Goal: Transaction & Acquisition: Obtain resource

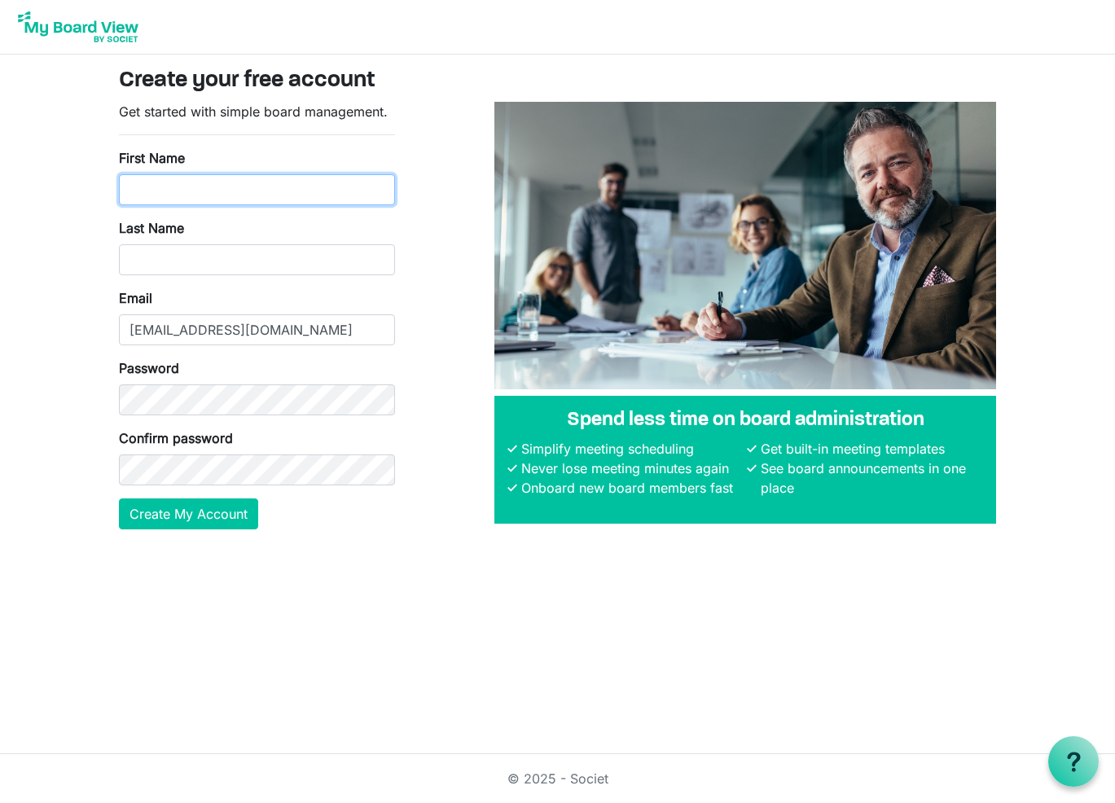
click at [380, 189] on input "First Name" at bounding box center [257, 189] width 276 height 31
type input "Chuck"
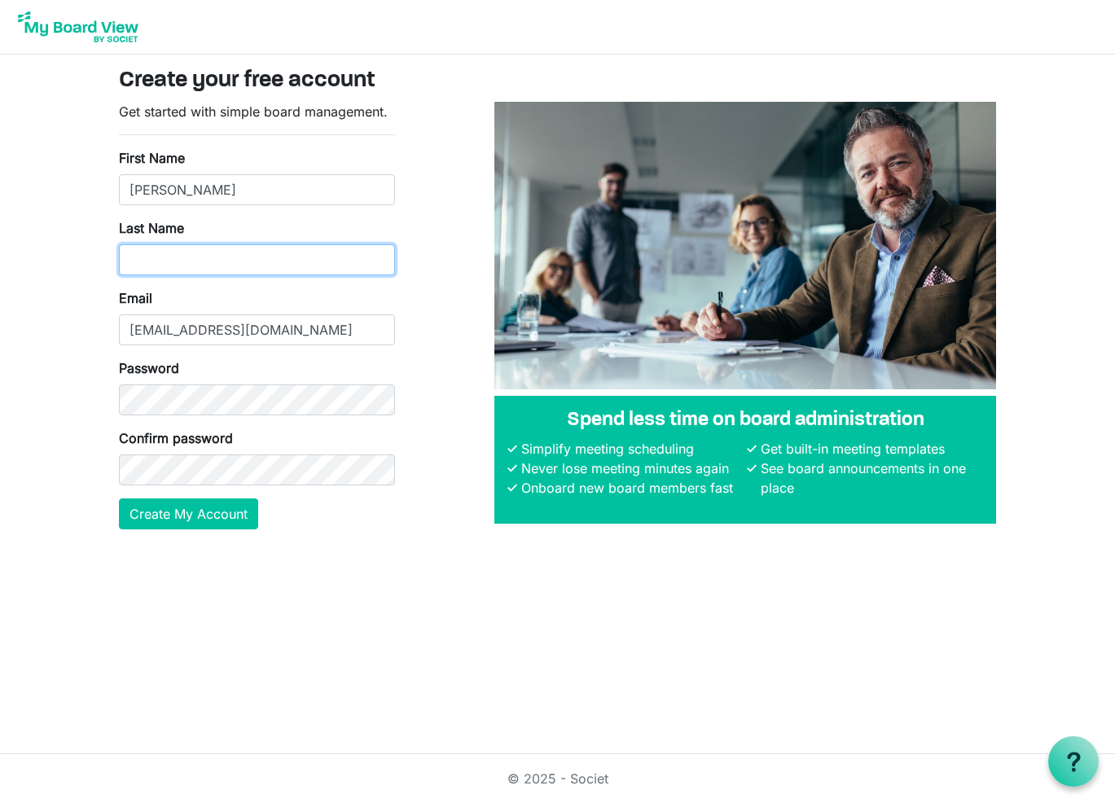
click at [377, 258] on input "Last Name" at bounding box center [257, 259] width 276 height 31
type input "Biskner"
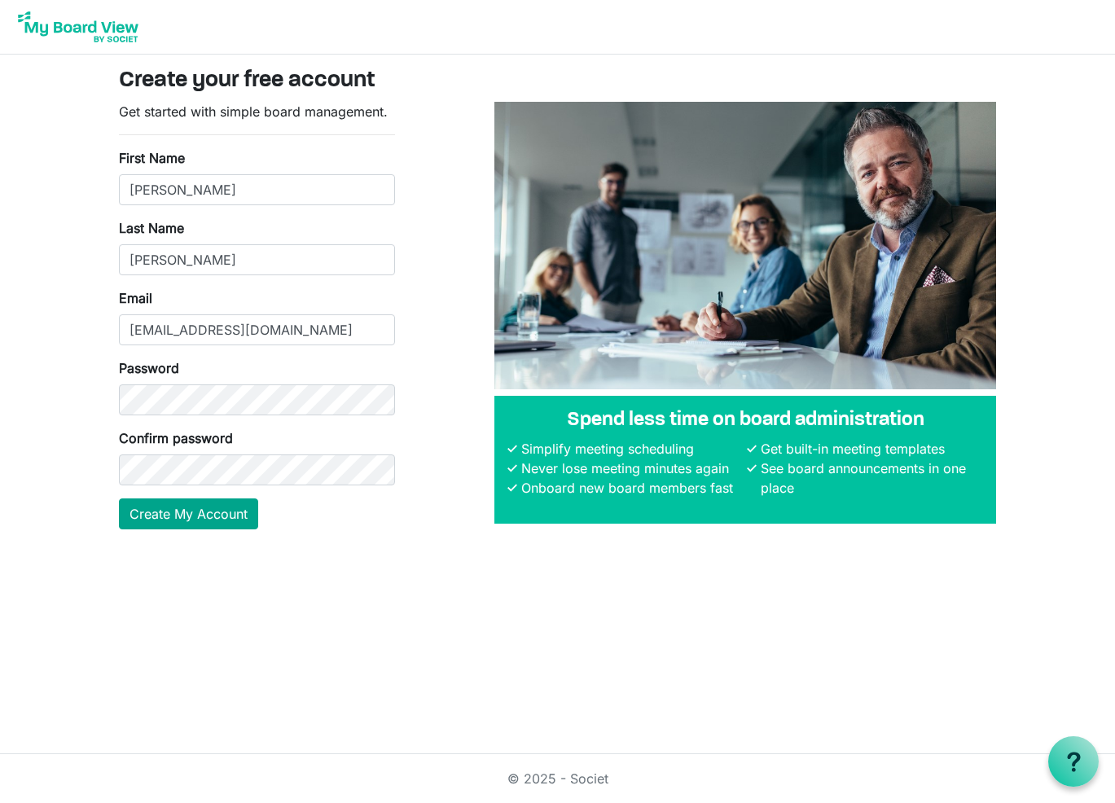
click at [198, 509] on button "Create My Account" at bounding box center [188, 514] width 139 height 31
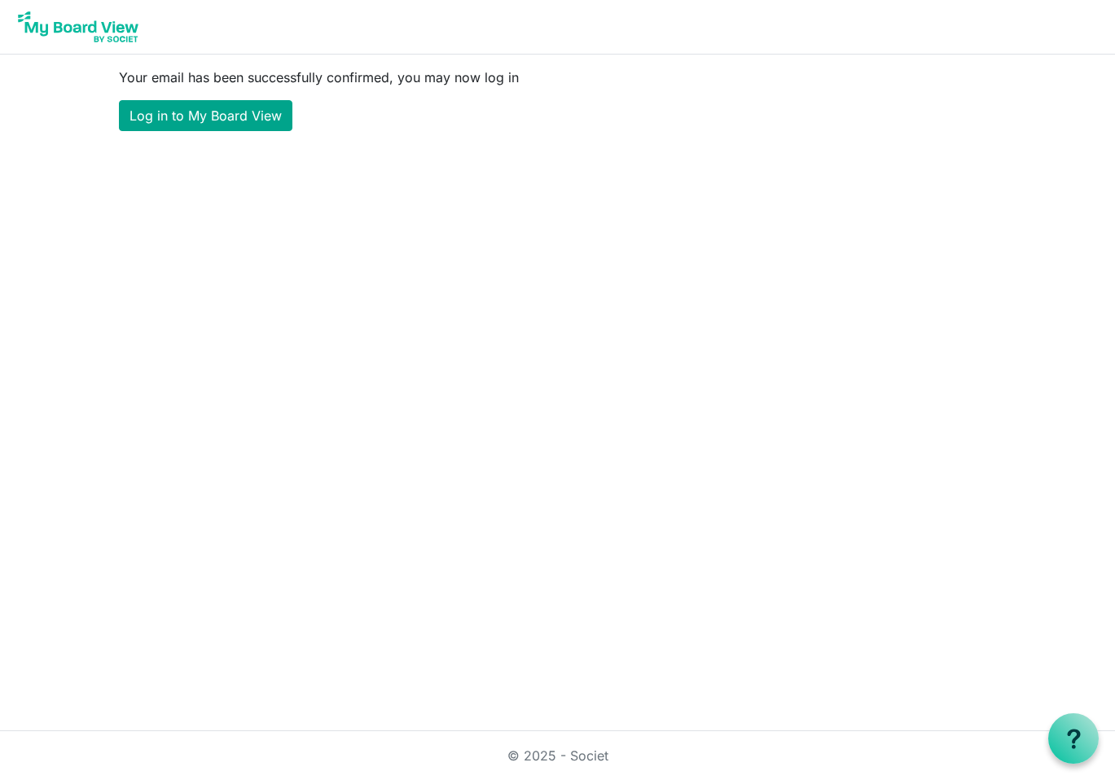
click at [176, 113] on link "Log in to My Board View" at bounding box center [206, 115] width 174 height 31
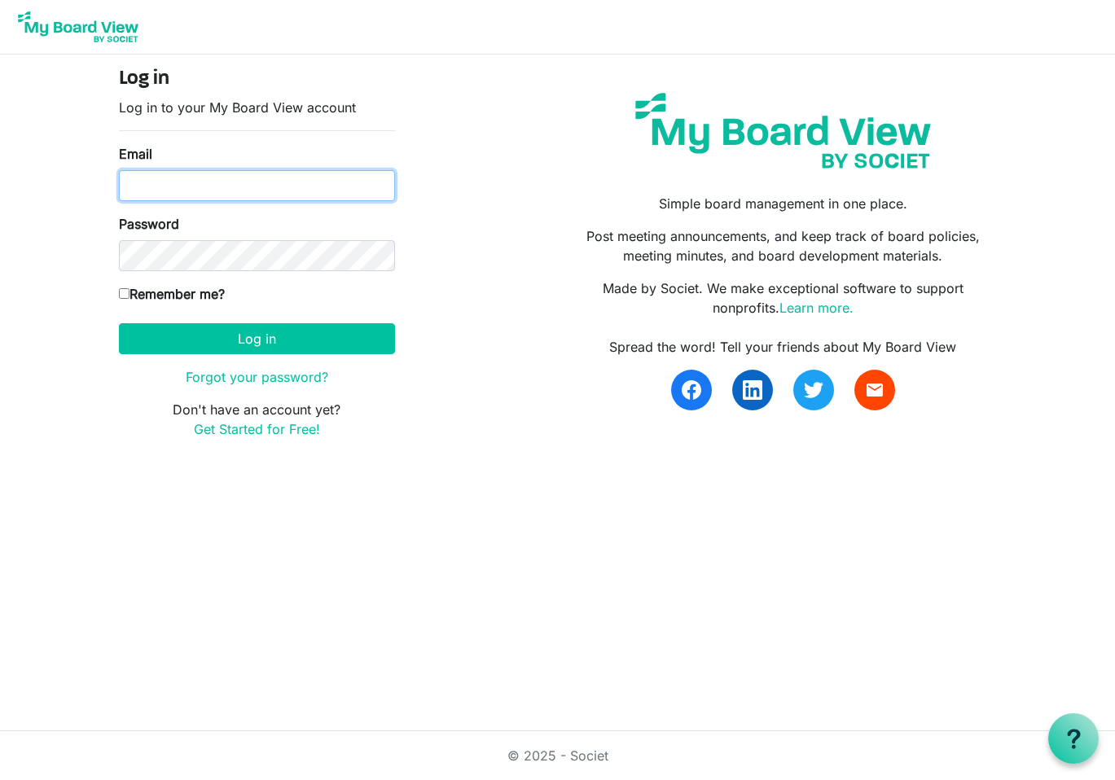
type input "[EMAIL_ADDRESS][DOMAIN_NAME]"
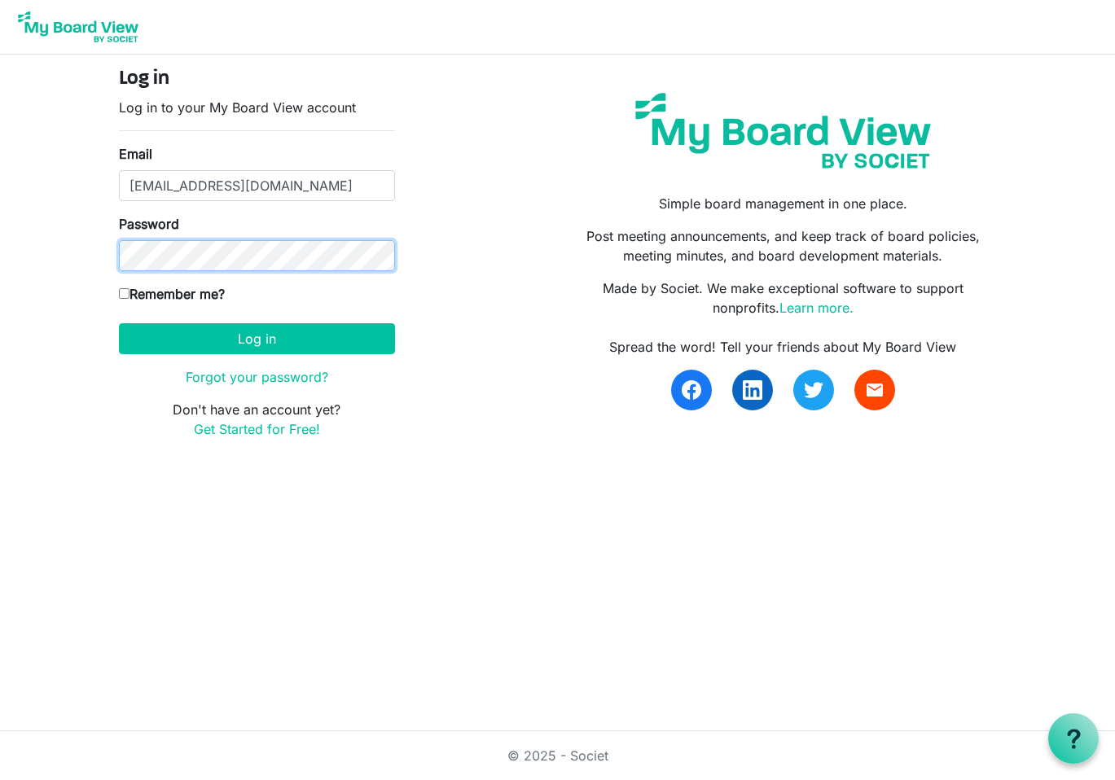
click at [257, 338] on button "Log in" at bounding box center [257, 338] width 276 height 31
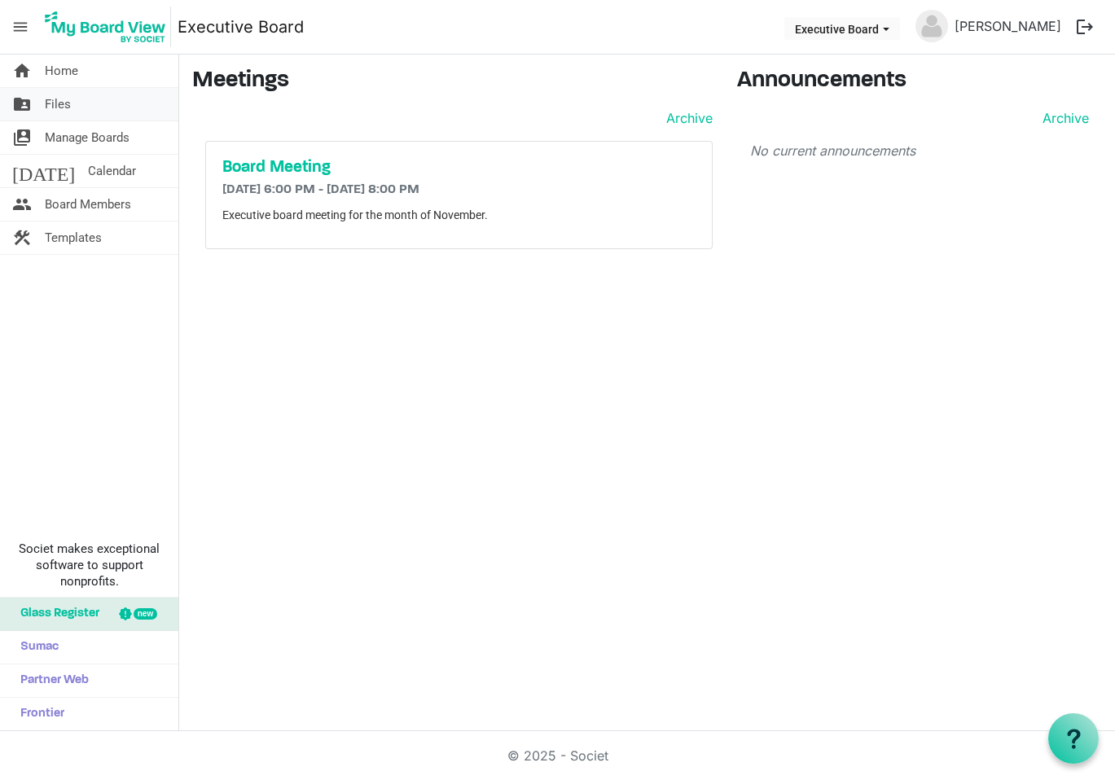
click at [55, 100] on span "Files" at bounding box center [58, 104] width 26 height 33
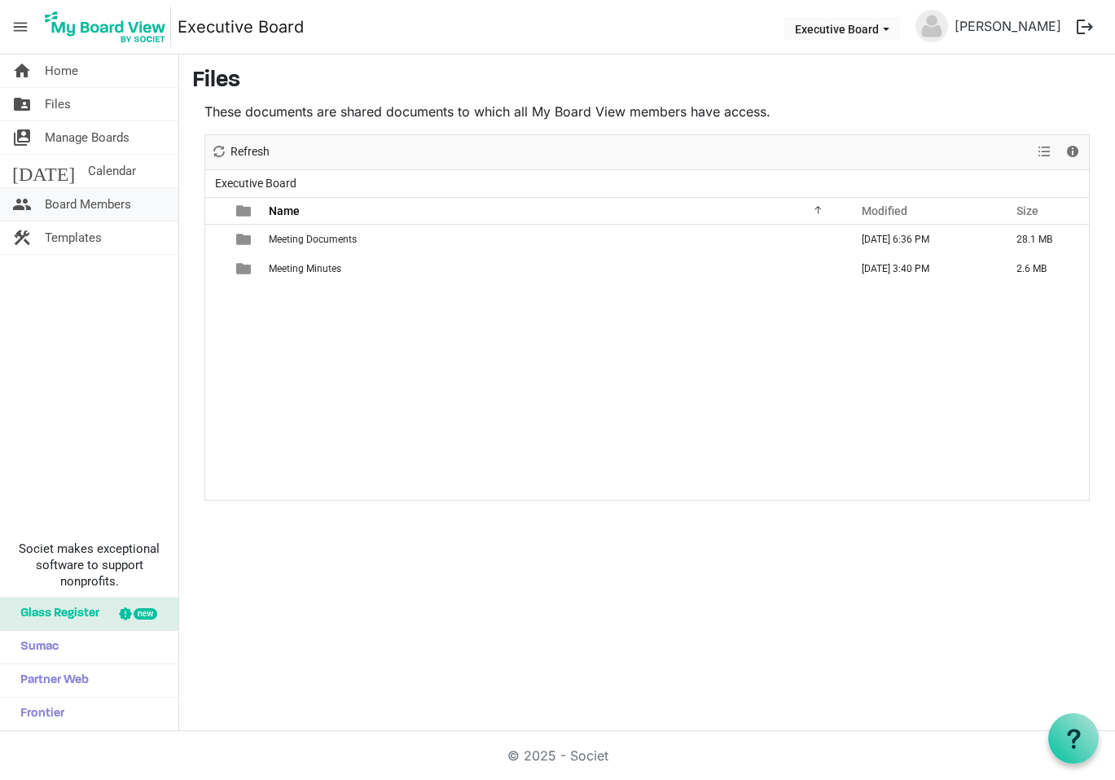
click at [84, 202] on span "Board Members" at bounding box center [88, 204] width 86 height 33
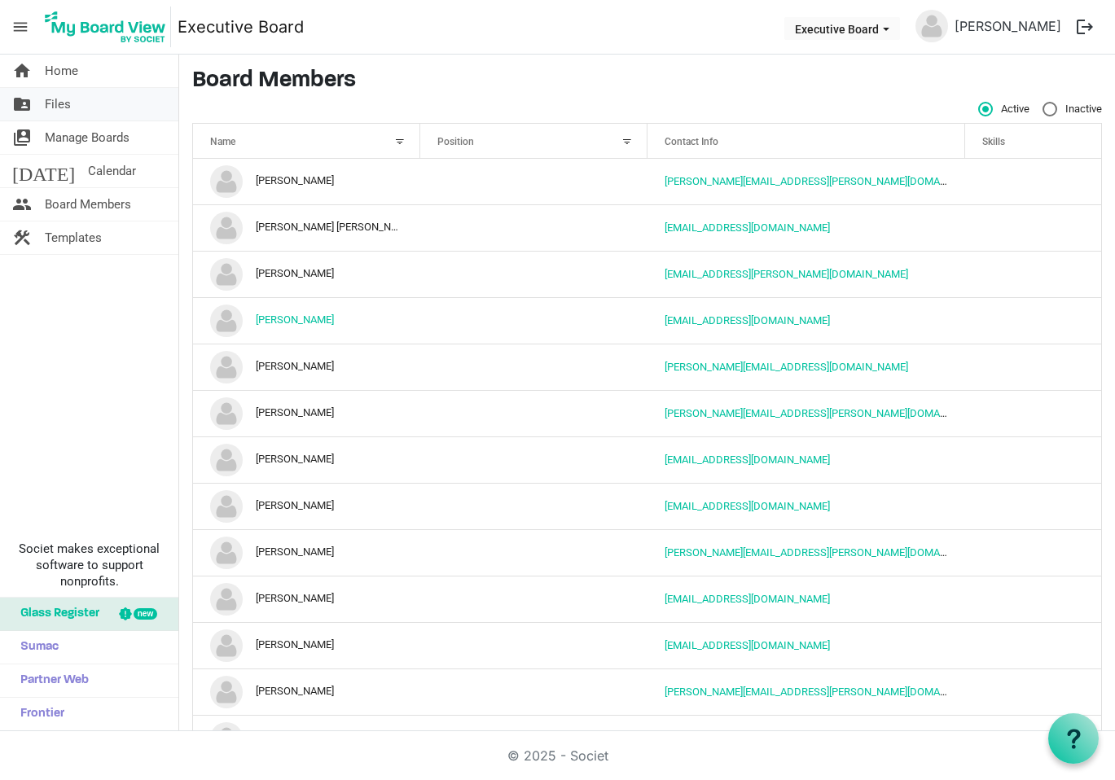
click at [55, 105] on span "Files" at bounding box center [58, 104] width 26 height 33
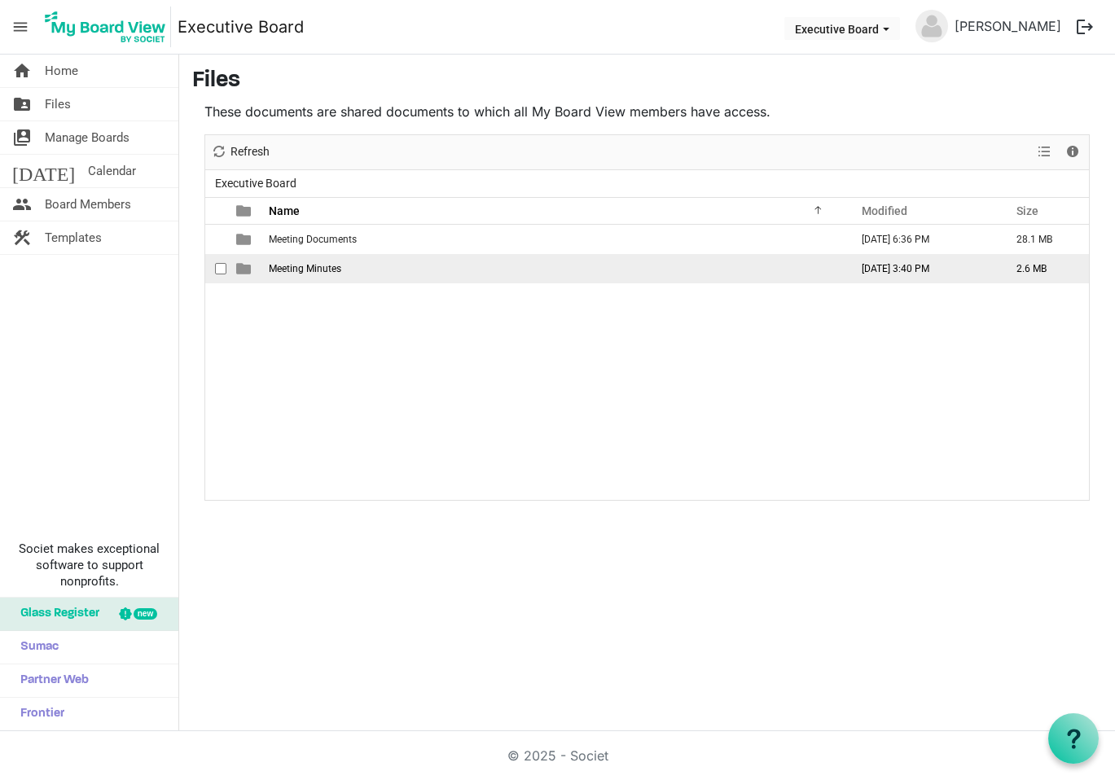
click at [323, 268] on span "Meeting Minutes" at bounding box center [305, 268] width 72 height 11
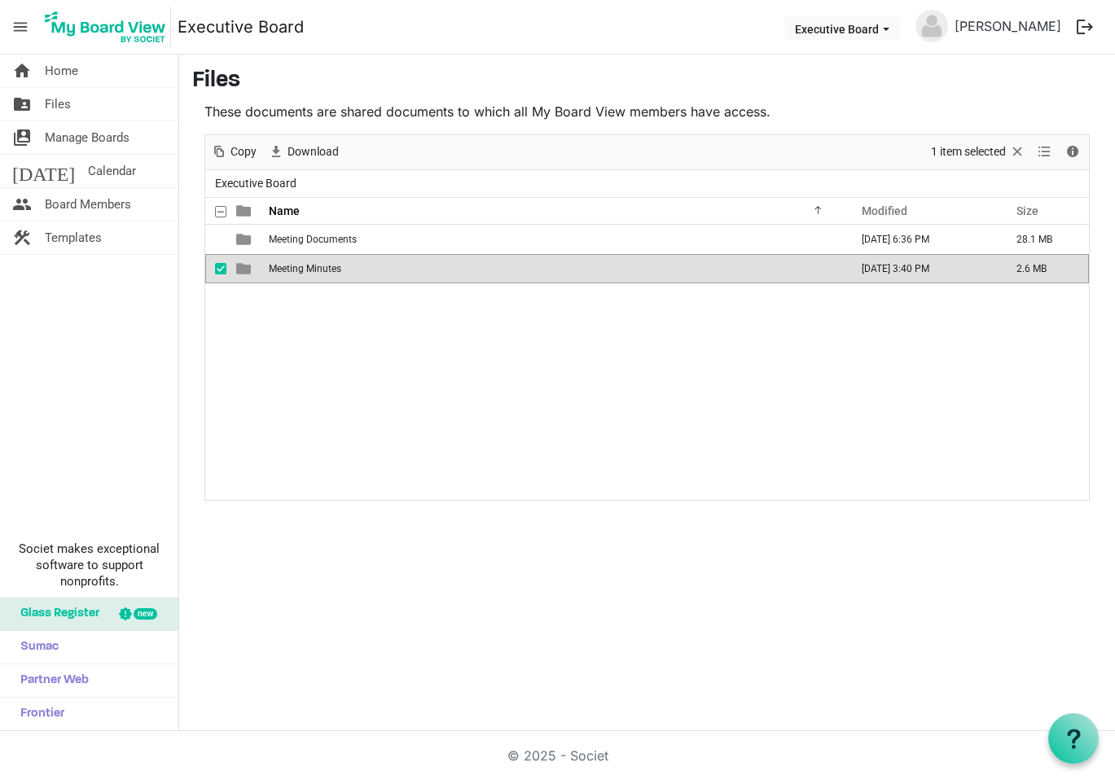
click at [323, 268] on span "Meeting Minutes" at bounding box center [305, 268] width 72 height 11
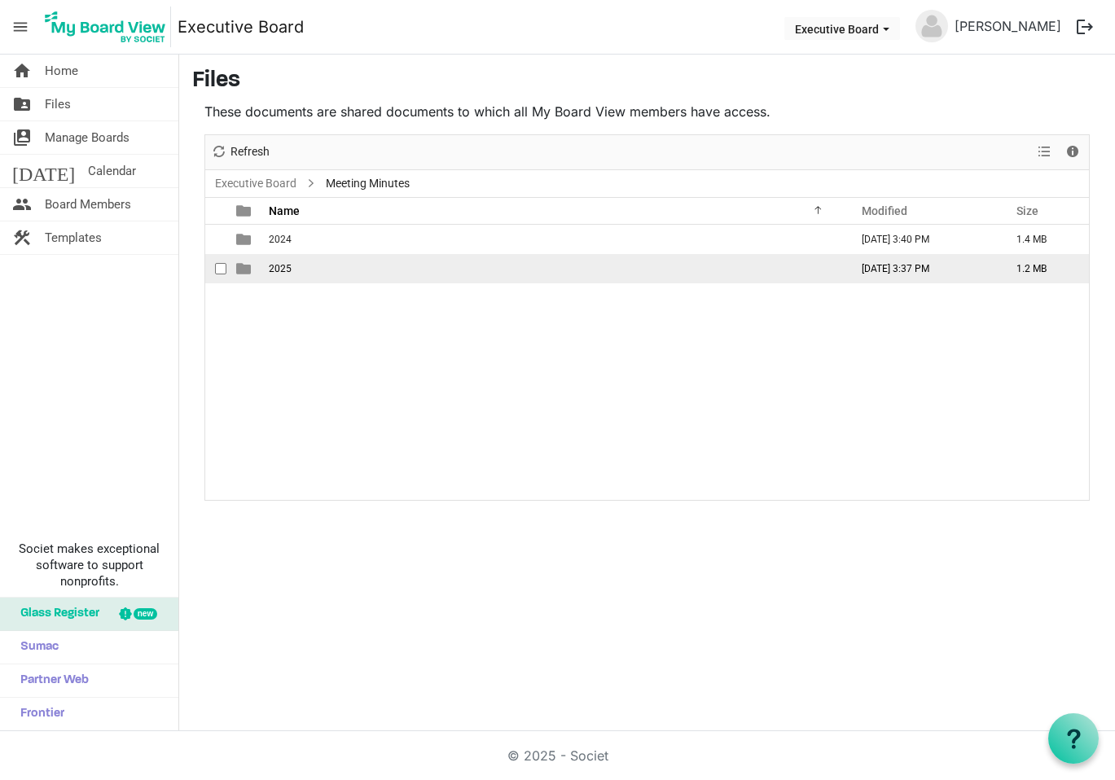
click at [882, 267] on td "[DATE] 3:37 PM" at bounding box center [922, 268] width 155 height 29
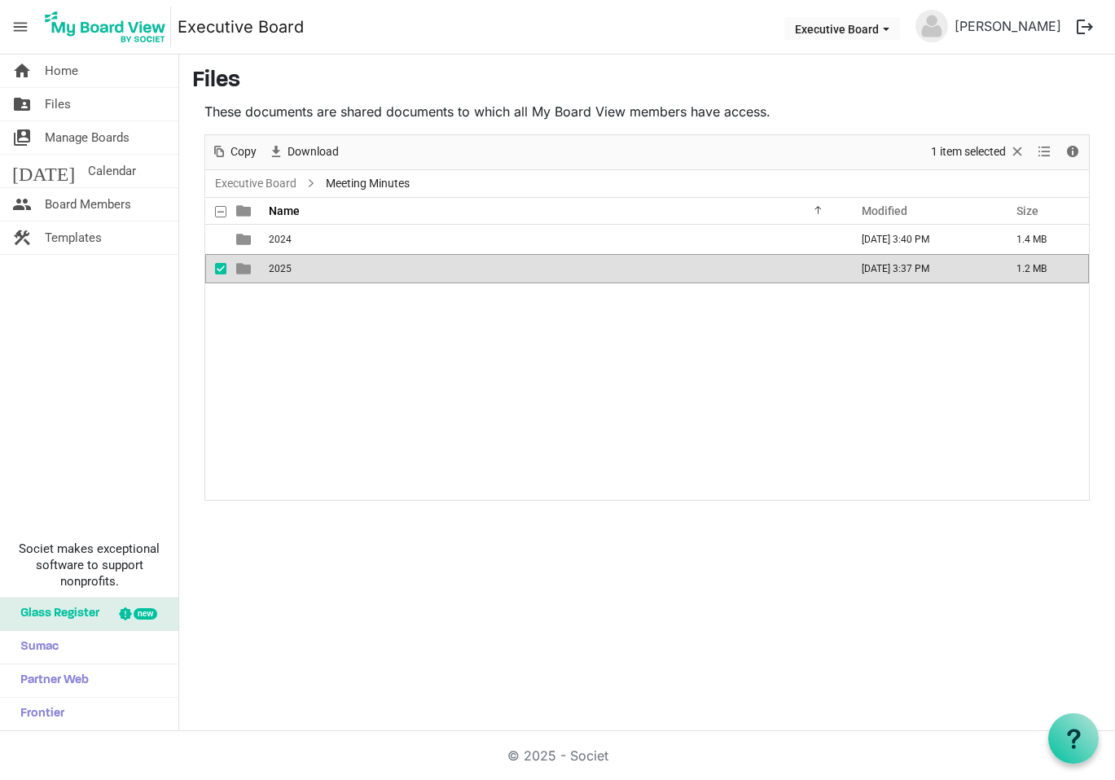
click at [882, 267] on td "[DATE] 3:37 PM" at bounding box center [922, 268] width 155 height 29
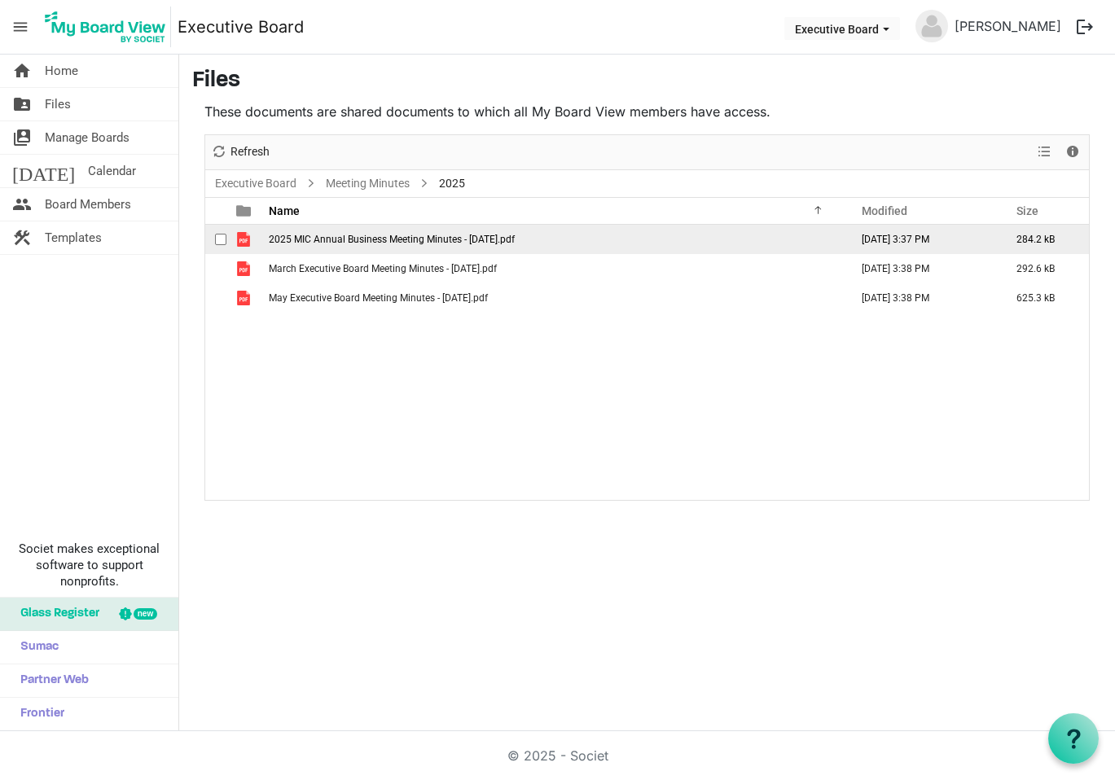
scroll to position [0, 1]
click at [248, 239] on span "is template cell column header type" at bounding box center [243, 239] width 15 height 15
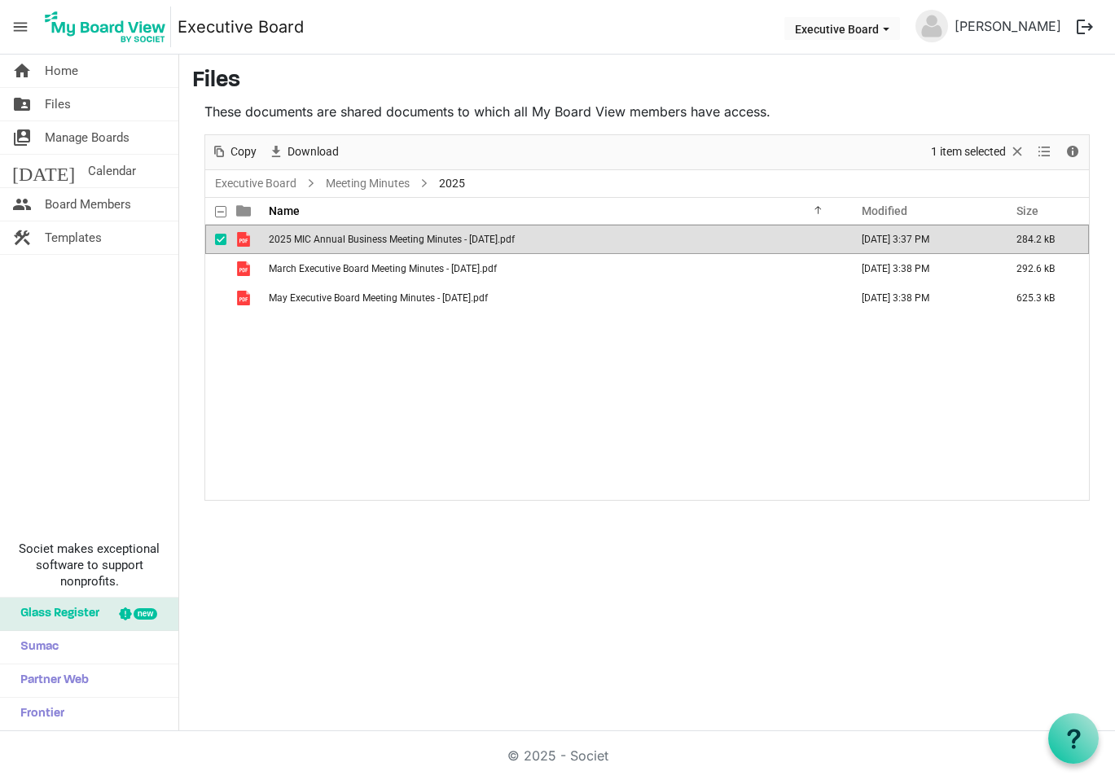
click at [248, 239] on span "is template cell column header type" at bounding box center [243, 239] width 15 height 15
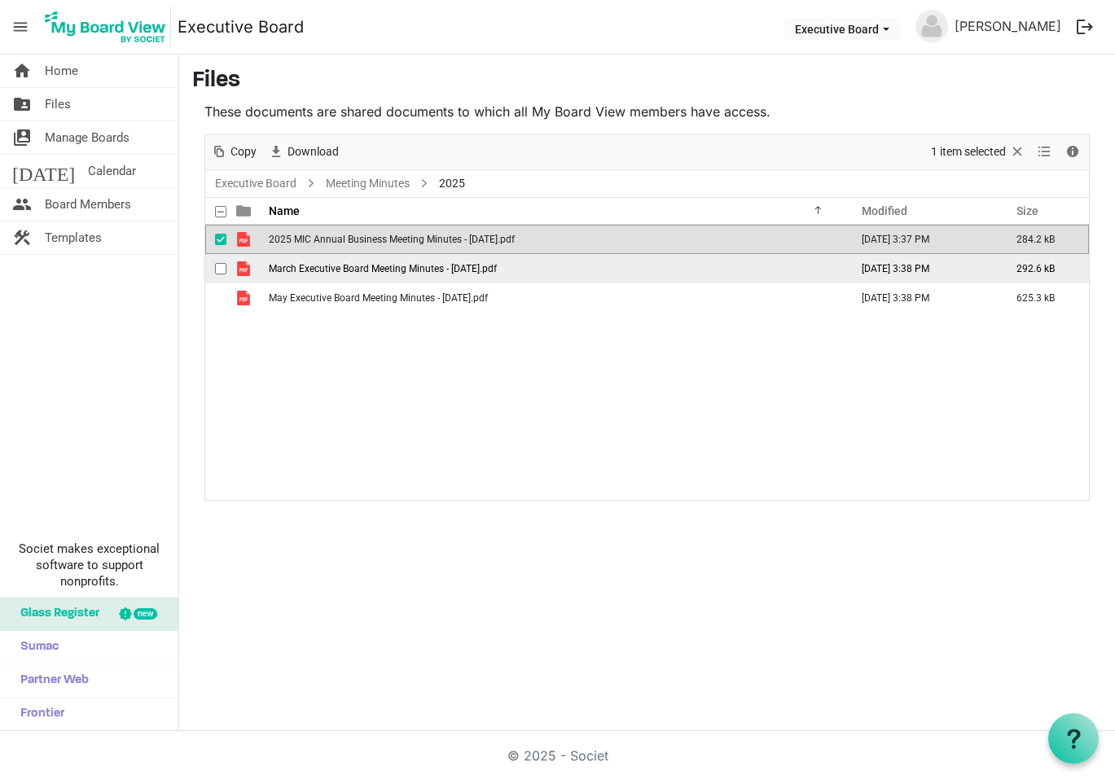
click at [242, 268] on span "is template cell column header type" at bounding box center [243, 268] width 15 height 15
